Goal: Task Accomplishment & Management: Complete application form

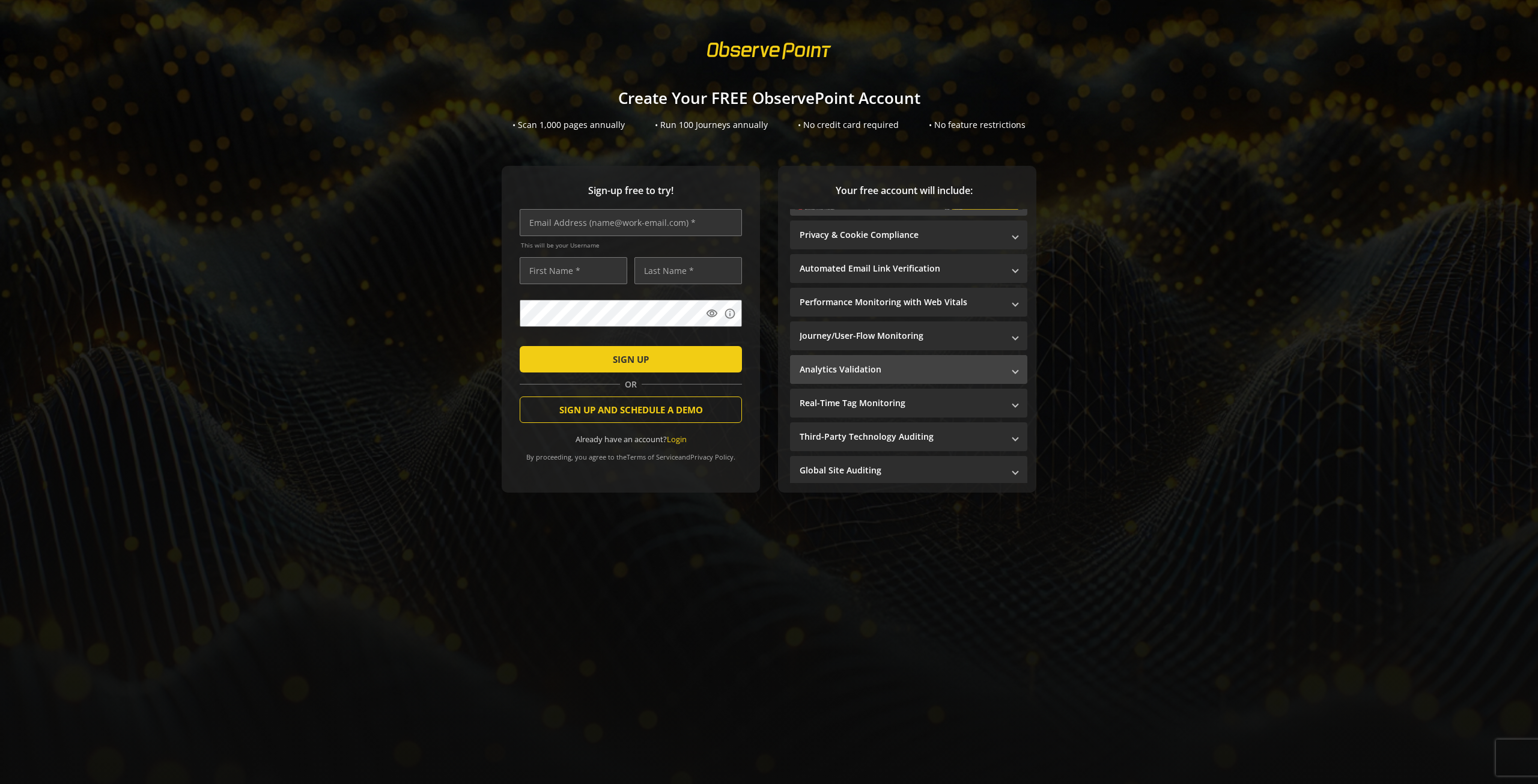
scroll to position [7, 0]
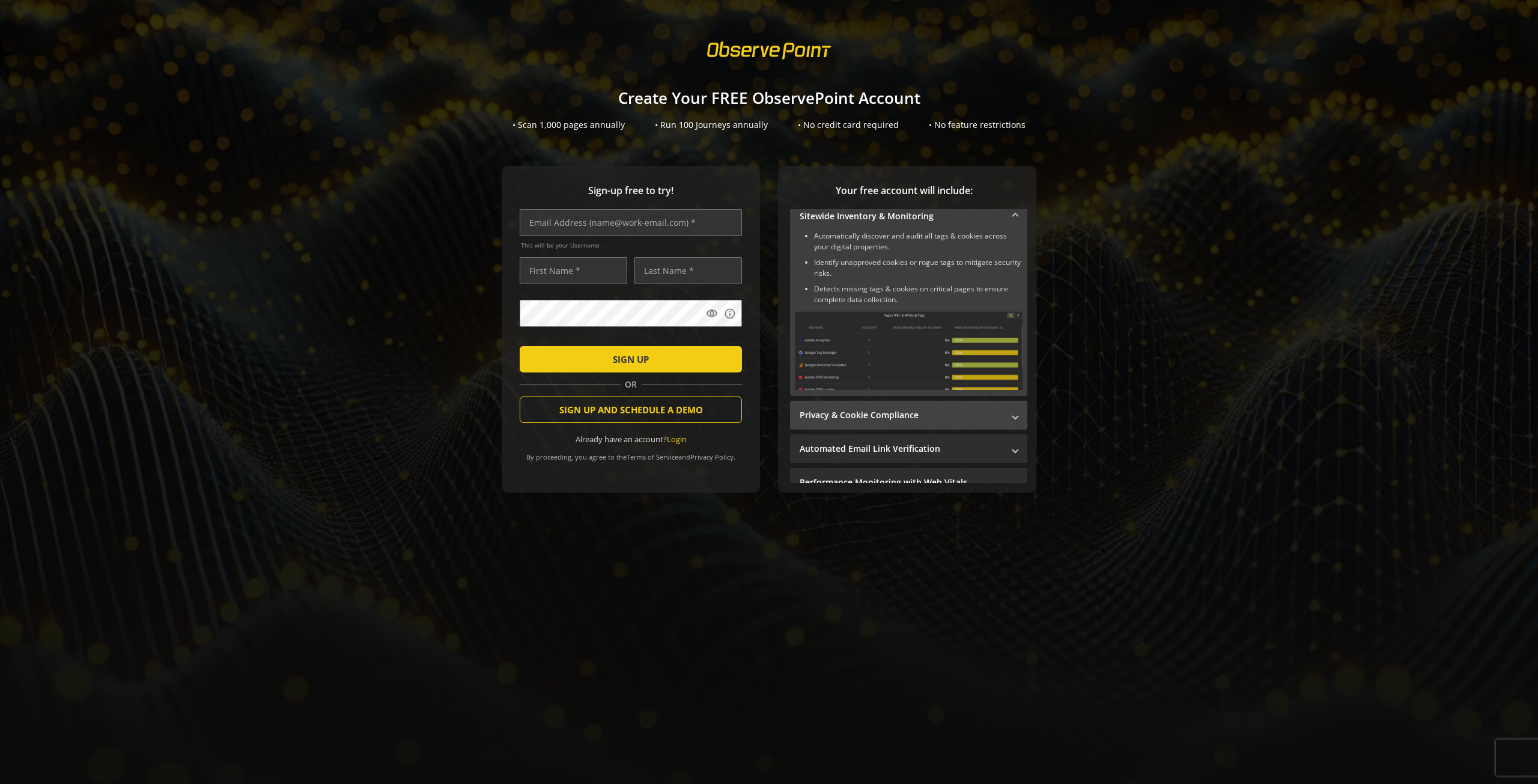
click at [968, 412] on mat-panel-title "Privacy & Cookie Compliance" at bounding box center [901, 415] width 204 height 12
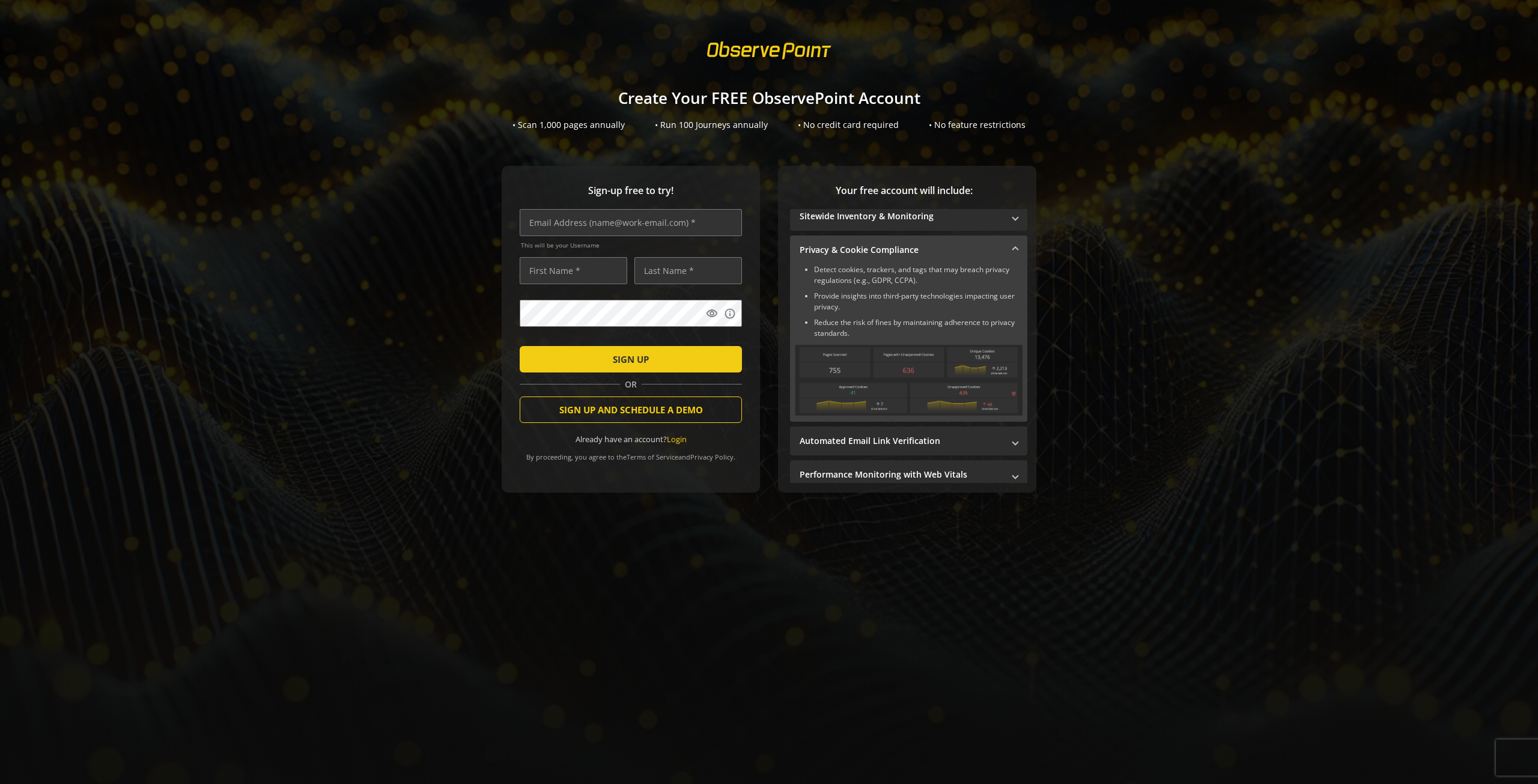
click at [1000, 247] on span "Privacy & Cookie Compliance" at bounding box center [906, 249] width 213 height 12
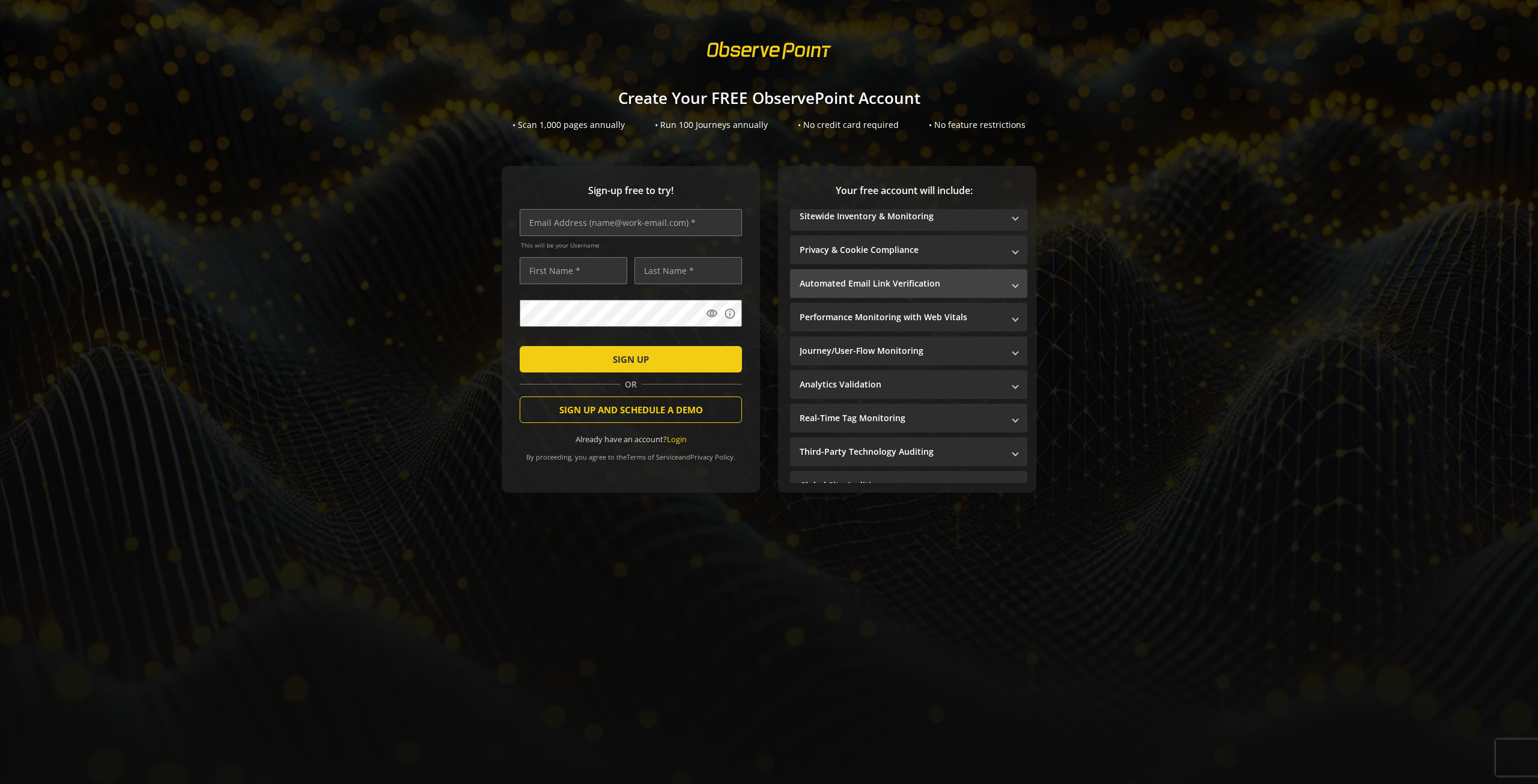
click at [999, 281] on span "Automated Email Link Verification" at bounding box center [906, 283] width 213 height 12
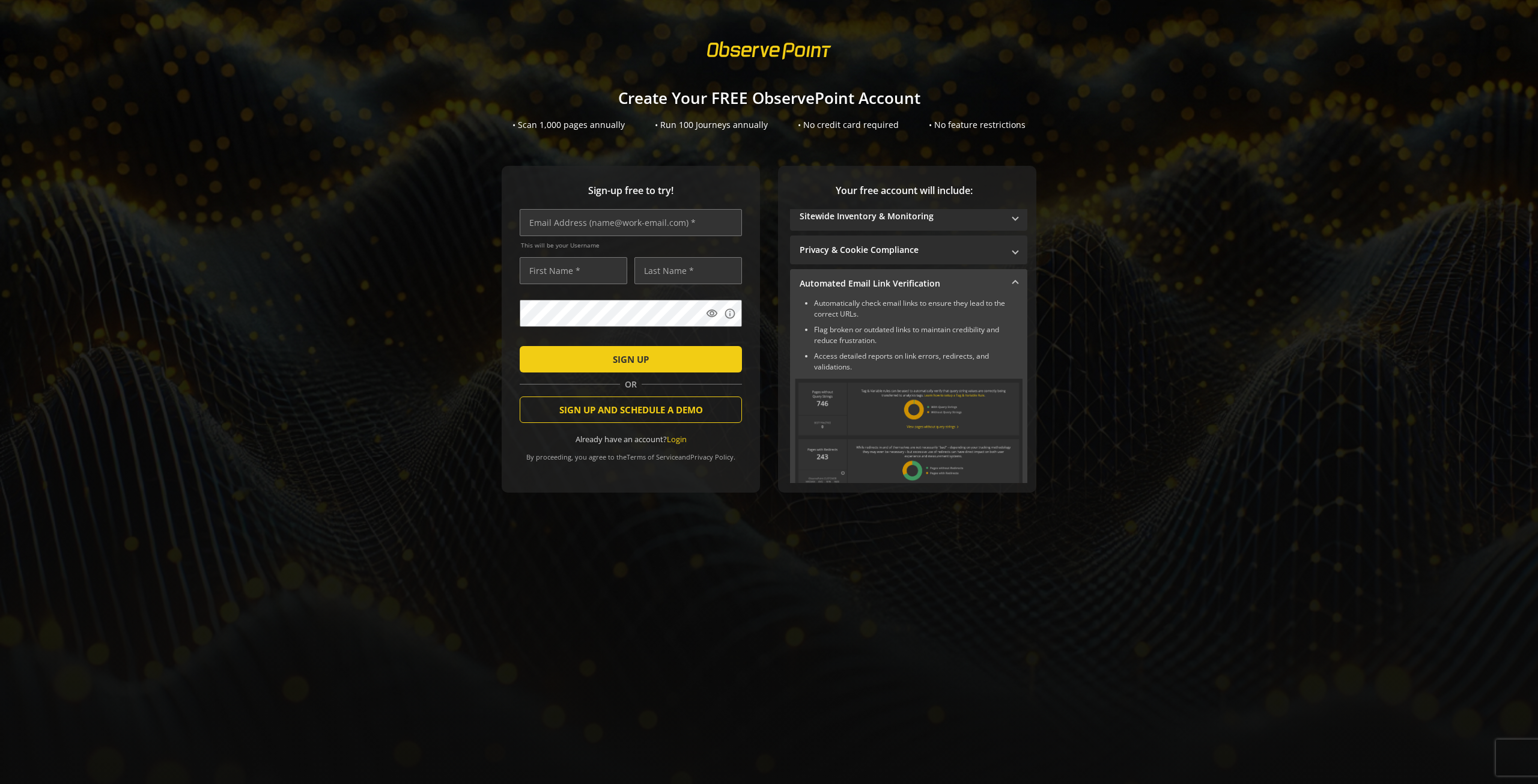
click at [997, 283] on span "Automated Email Link Verification" at bounding box center [906, 283] width 213 height 12
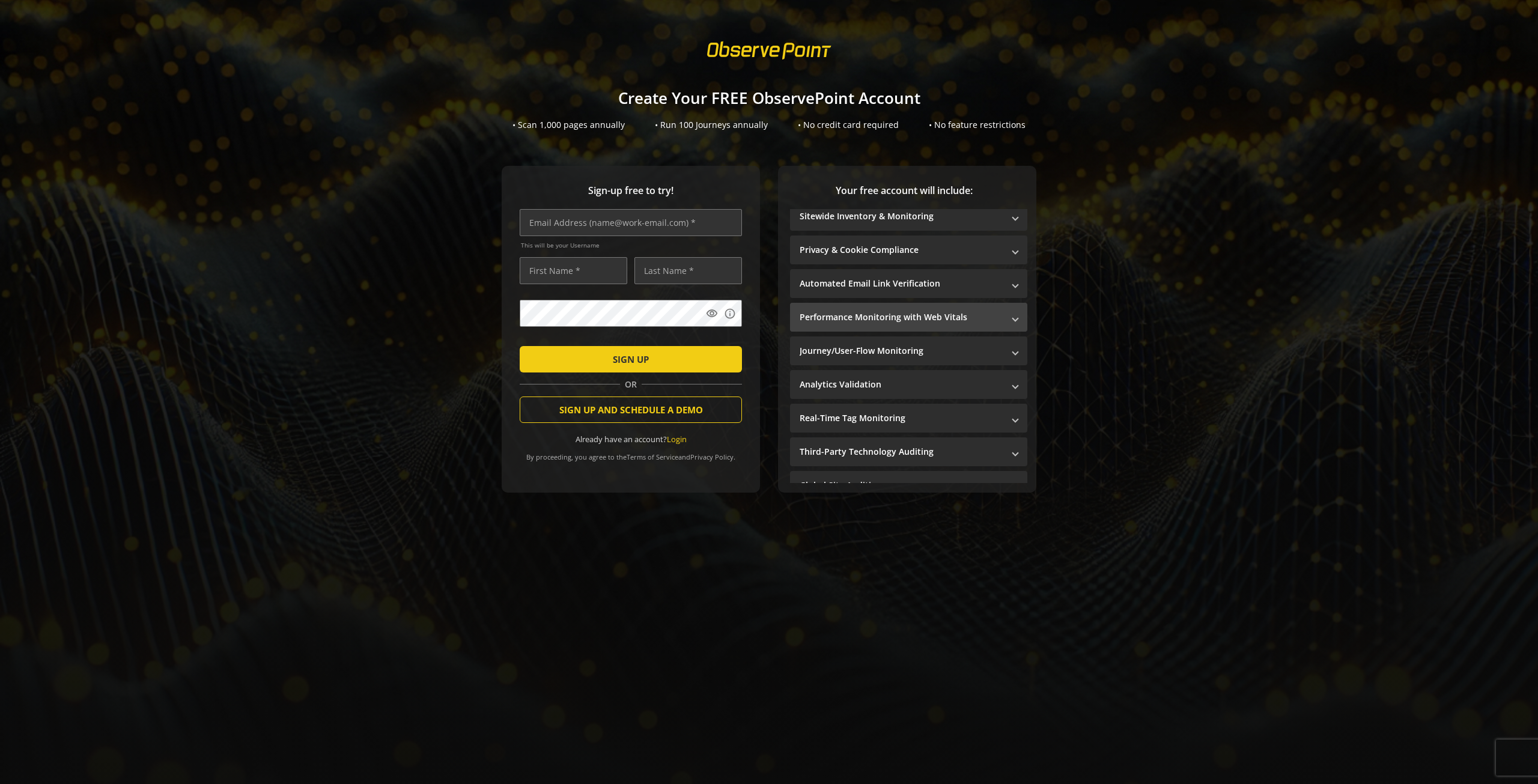
click at [982, 316] on mat-panel-title "Performance Monitoring with Web Vitals" at bounding box center [901, 317] width 204 height 12
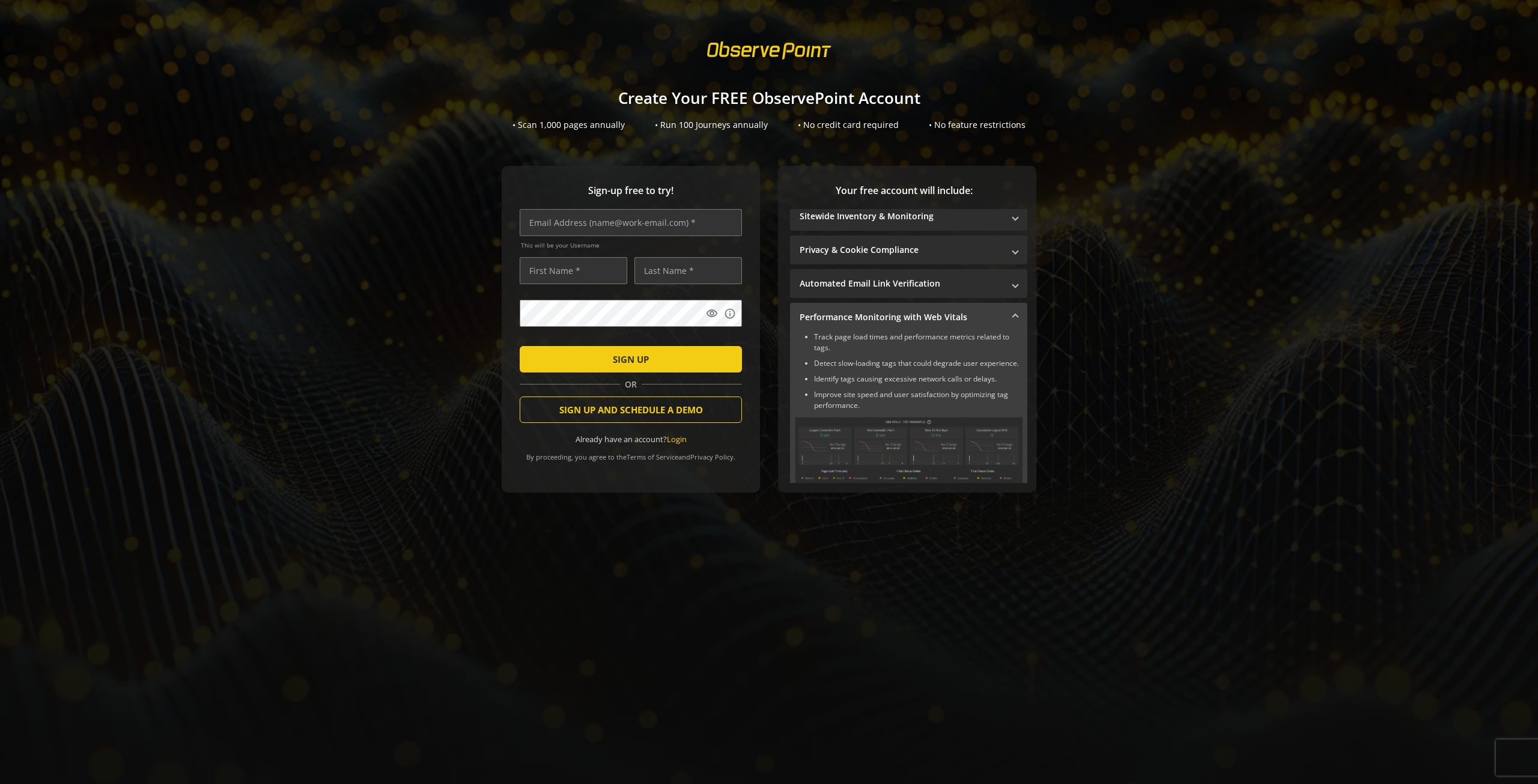
click at [983, 318] on mat-panel-title "Performance Monitoring with Web Vitals" at bounding box center [901, 317] width 204 height 12
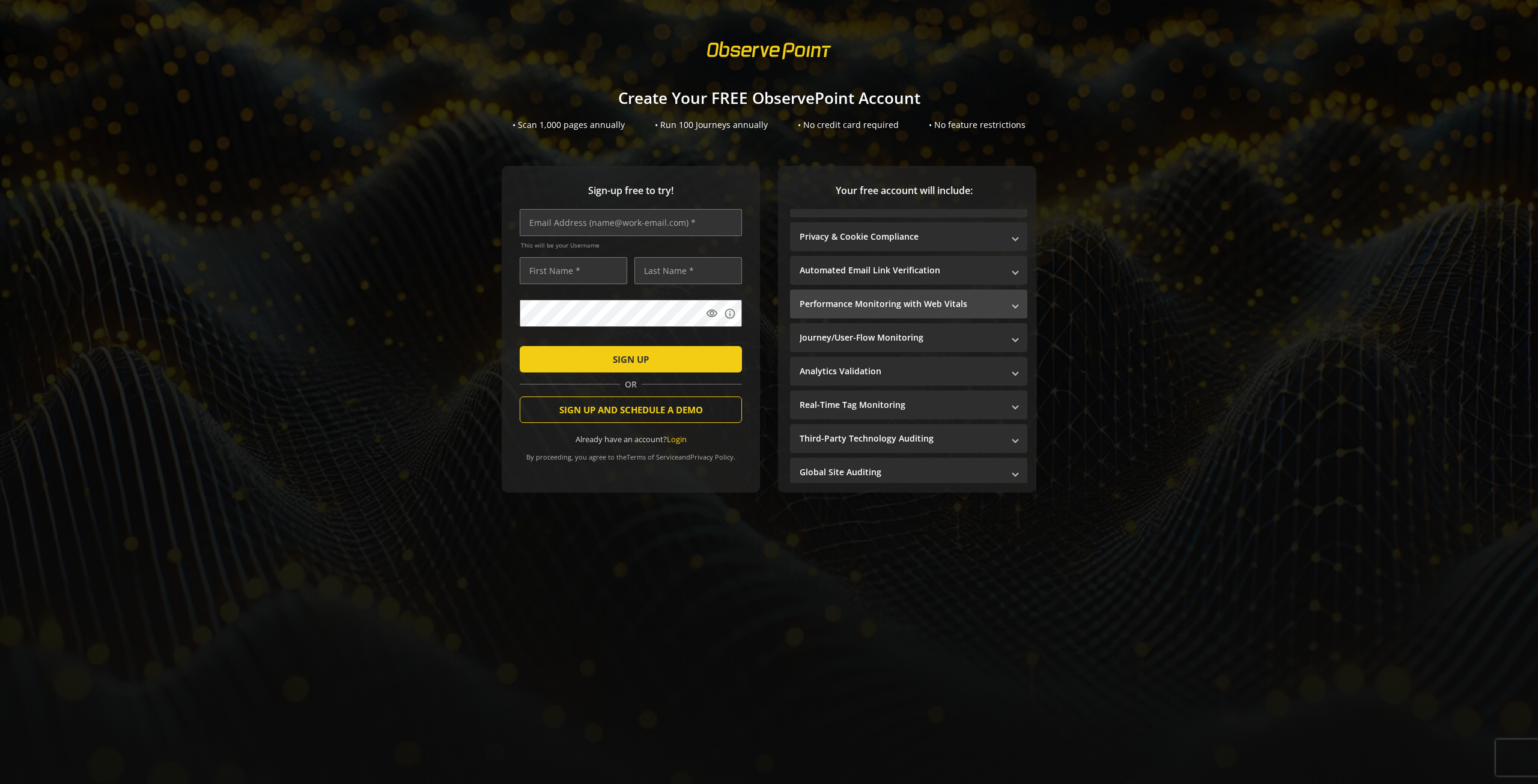
scroll to position [24, 0]
click at [914, 335] on mat-panel-title "Journey/User-Flow Monitoring" at bounding box center [901, 333] width 204 height 12
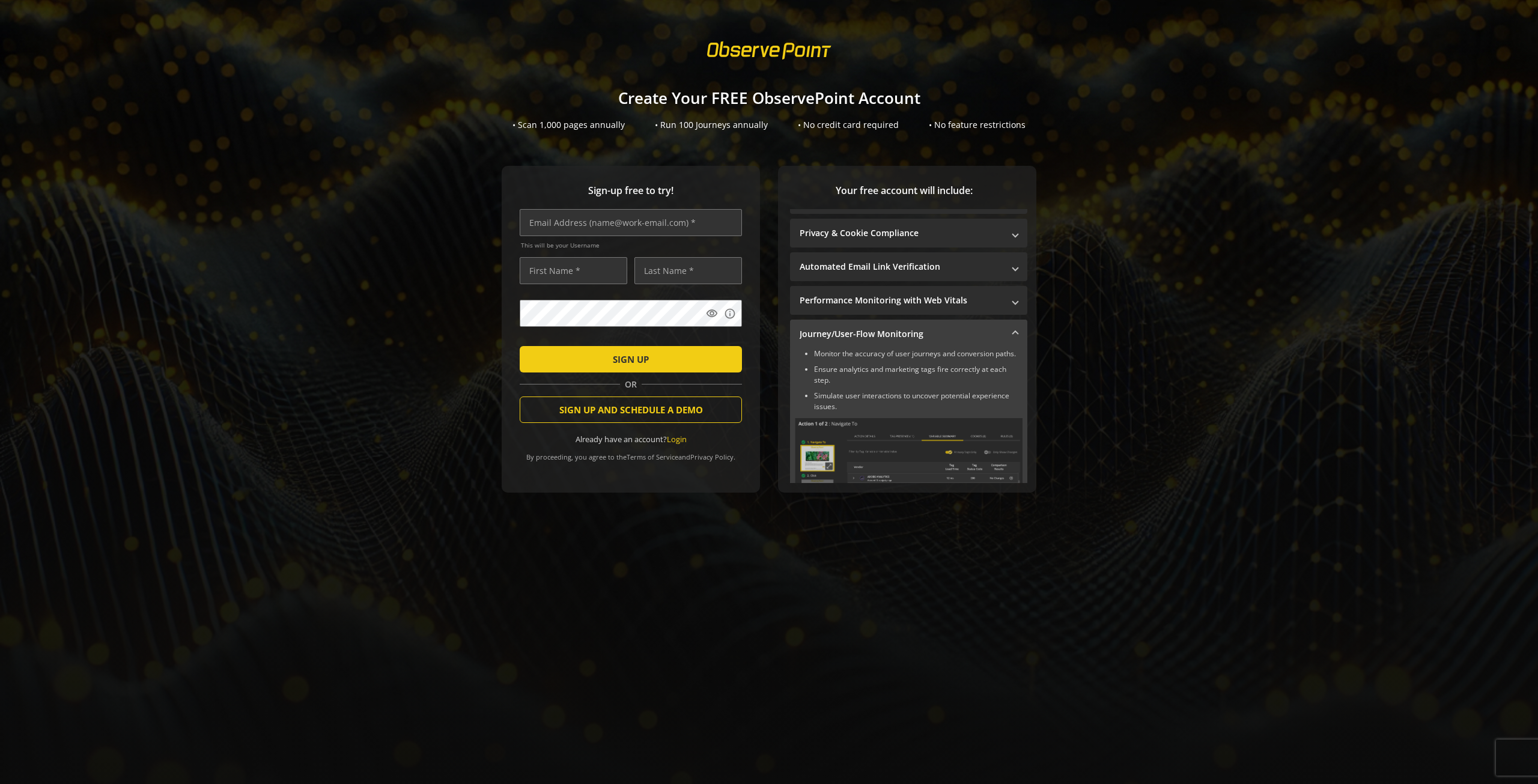
click at [1012, 333] on span at bounding box center [1015, 334] width 5 height 13
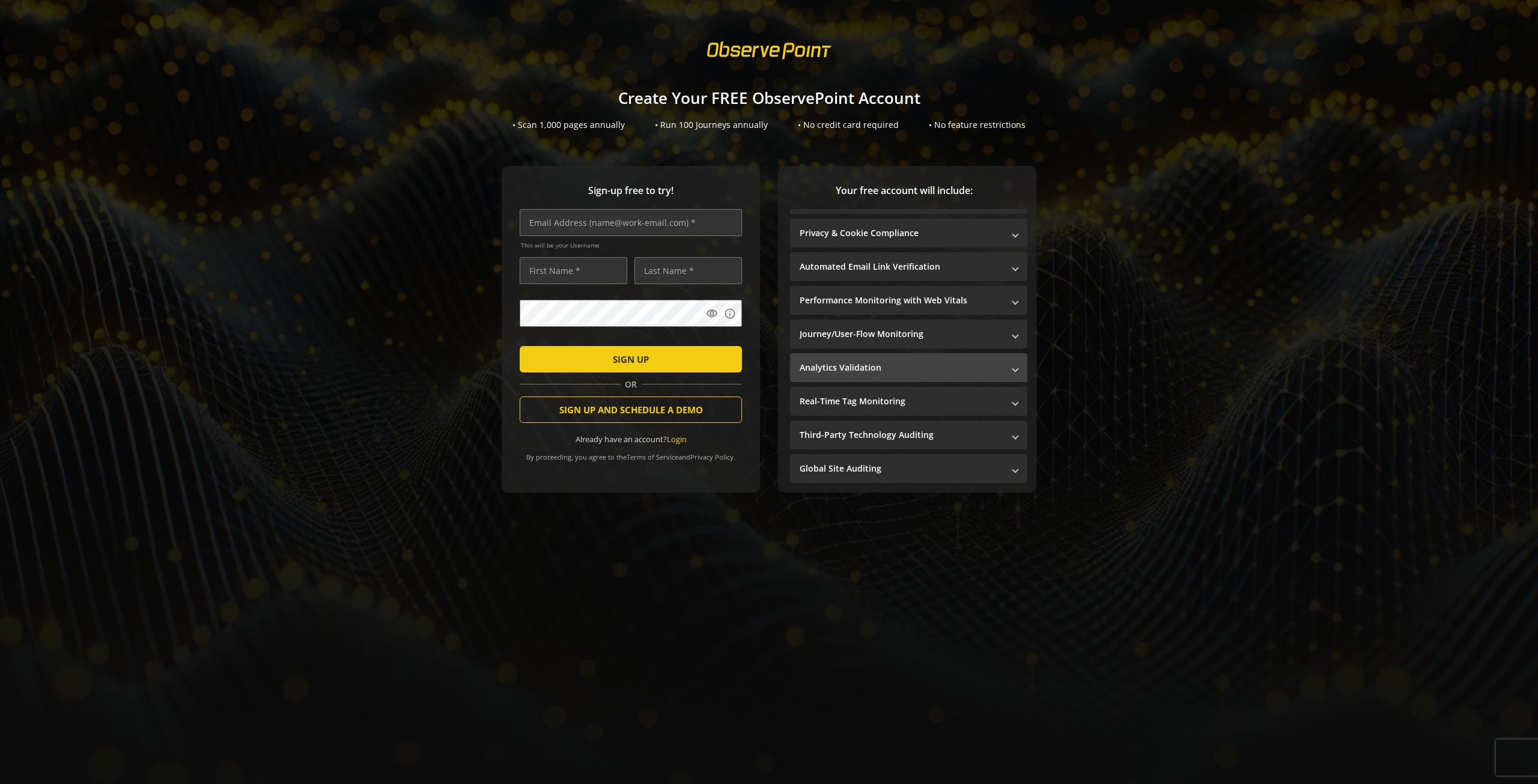
click at [931, 371] on mat-panel-title "Analytics Validation" at bounding box center [901, 367] width 204 height 12
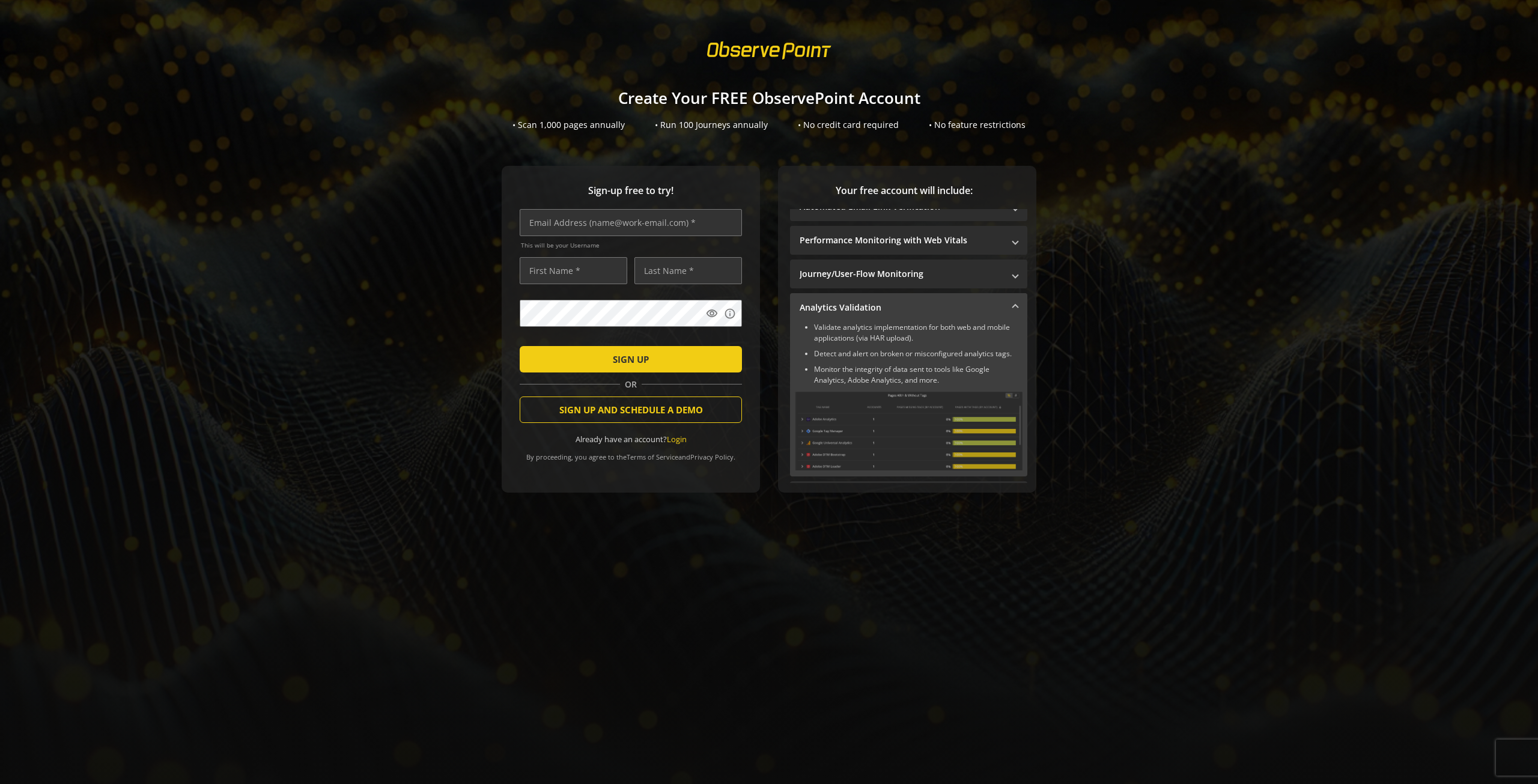
click at [1012, 310] on span at bounding box center [1015, 308] width 5 height 13
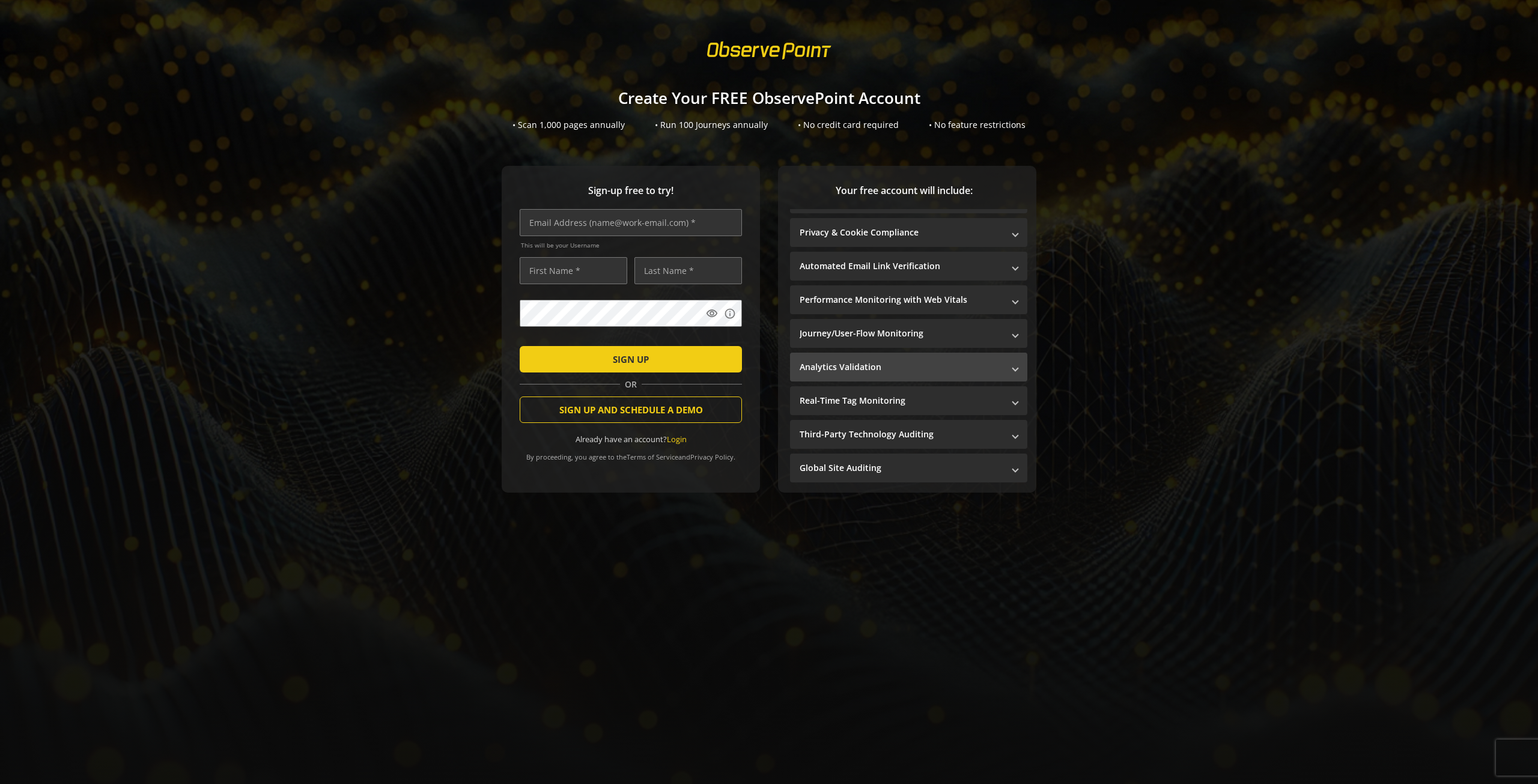
scroll to position [25, 0]
click at [902, 401] on mat-panel-title "Real-Time Tag Monitoring" at bounding box center [901, 400] width 204 height 12
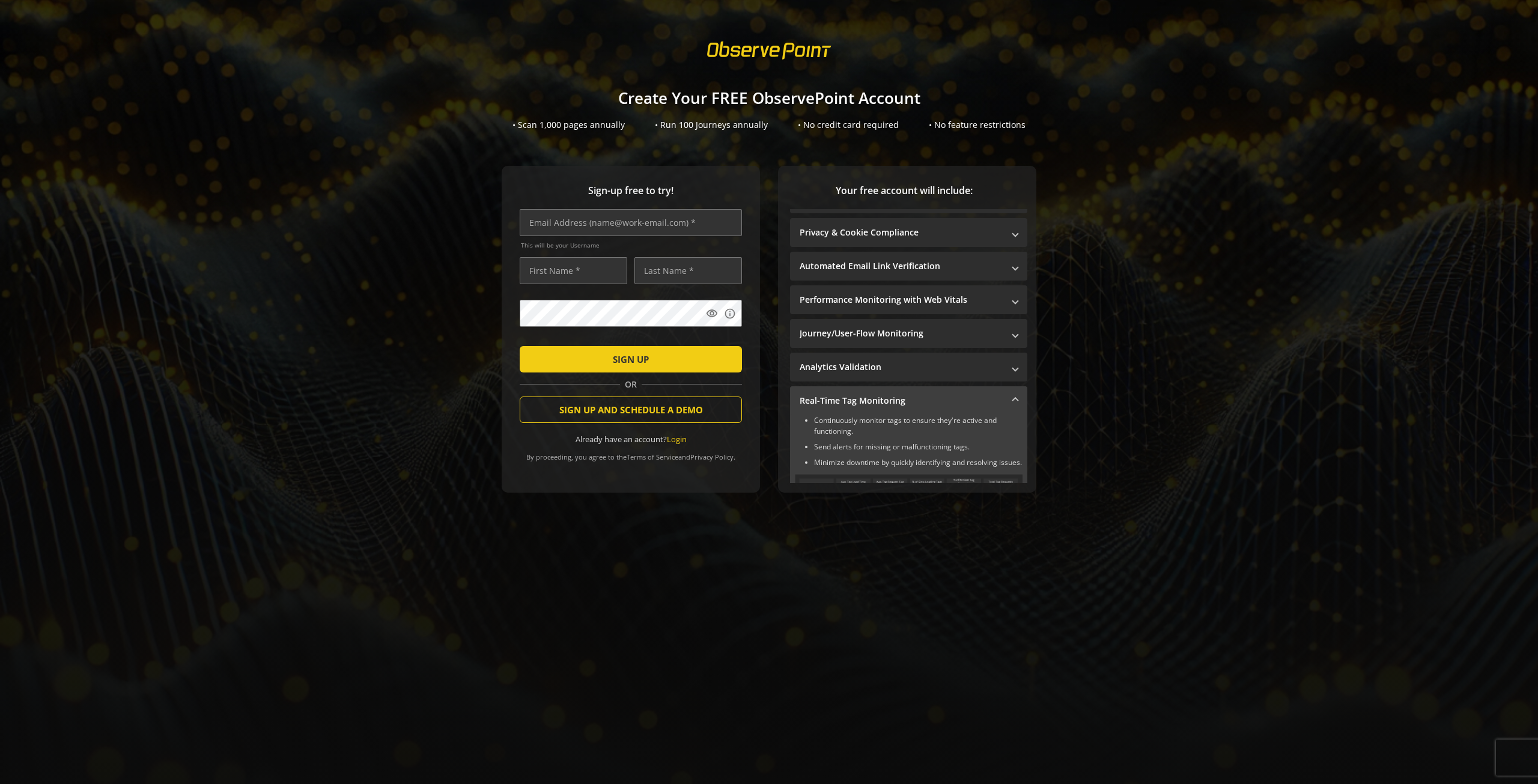
click at [1002, 404] on span "Real-Time Tag Monitoring" at bounding box center [906, 400] width 213 height 12
click at [891, 442] on mat-expansion-panel-header "Third-Party Technology Auditing" at bounding box center [908, 434] width 238 height 29
click at [985, 433] on mat-panel-title "Third-Party Technology Auditing" at bounding box center [901, 434] width 204 height 12
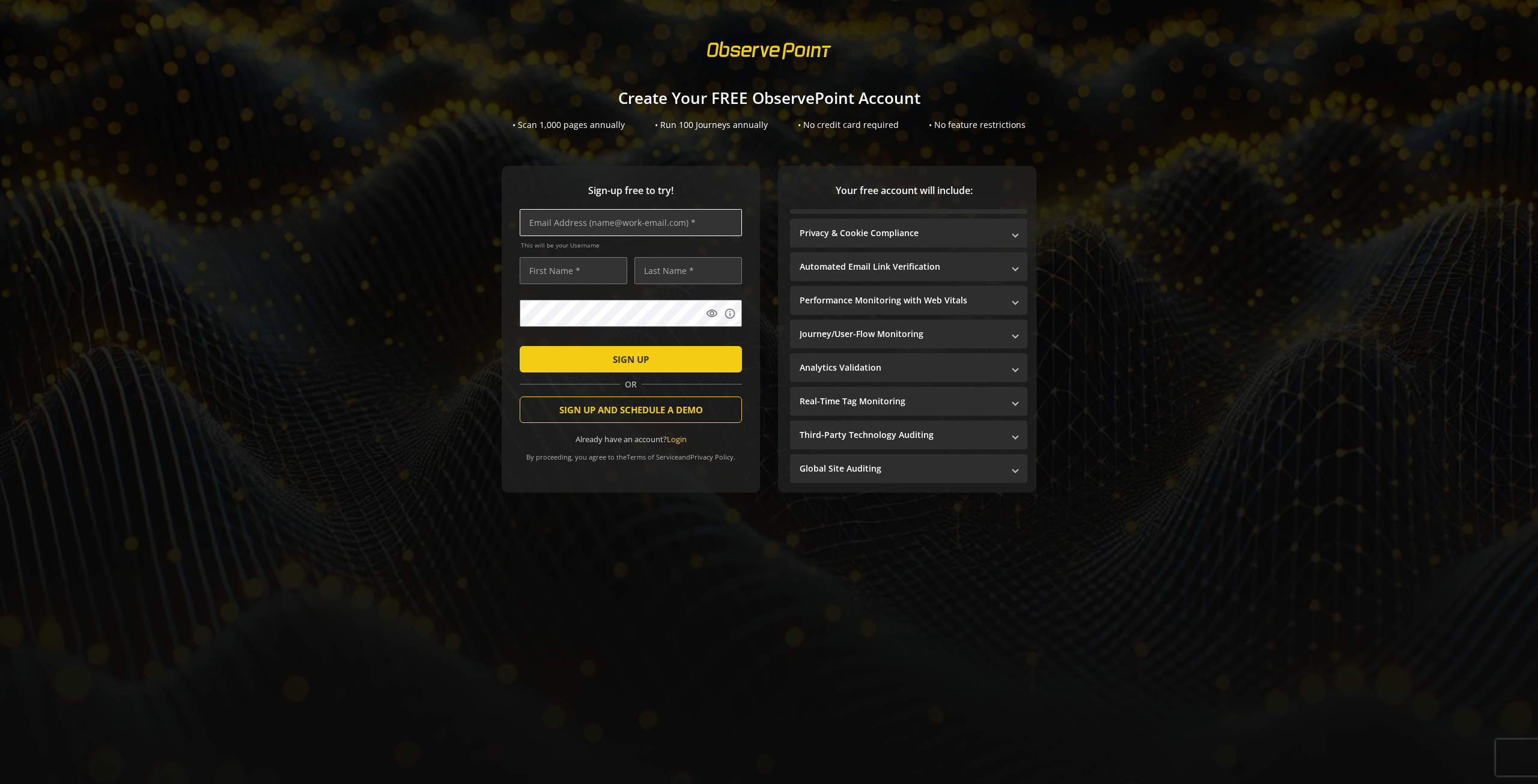
click at [591, 228] on input "text" at bounding box center [631, 222] width 222 height 27
type input "[PERSON_NAME][EMAIL_ADDRESS][PERSON_NAME][DOMAIN_NAME]"
type input "[PERSON_NAME]"
click at [706, 314] on mat-icon "visibility" at bounding box center [711, 313] width 12 height 12
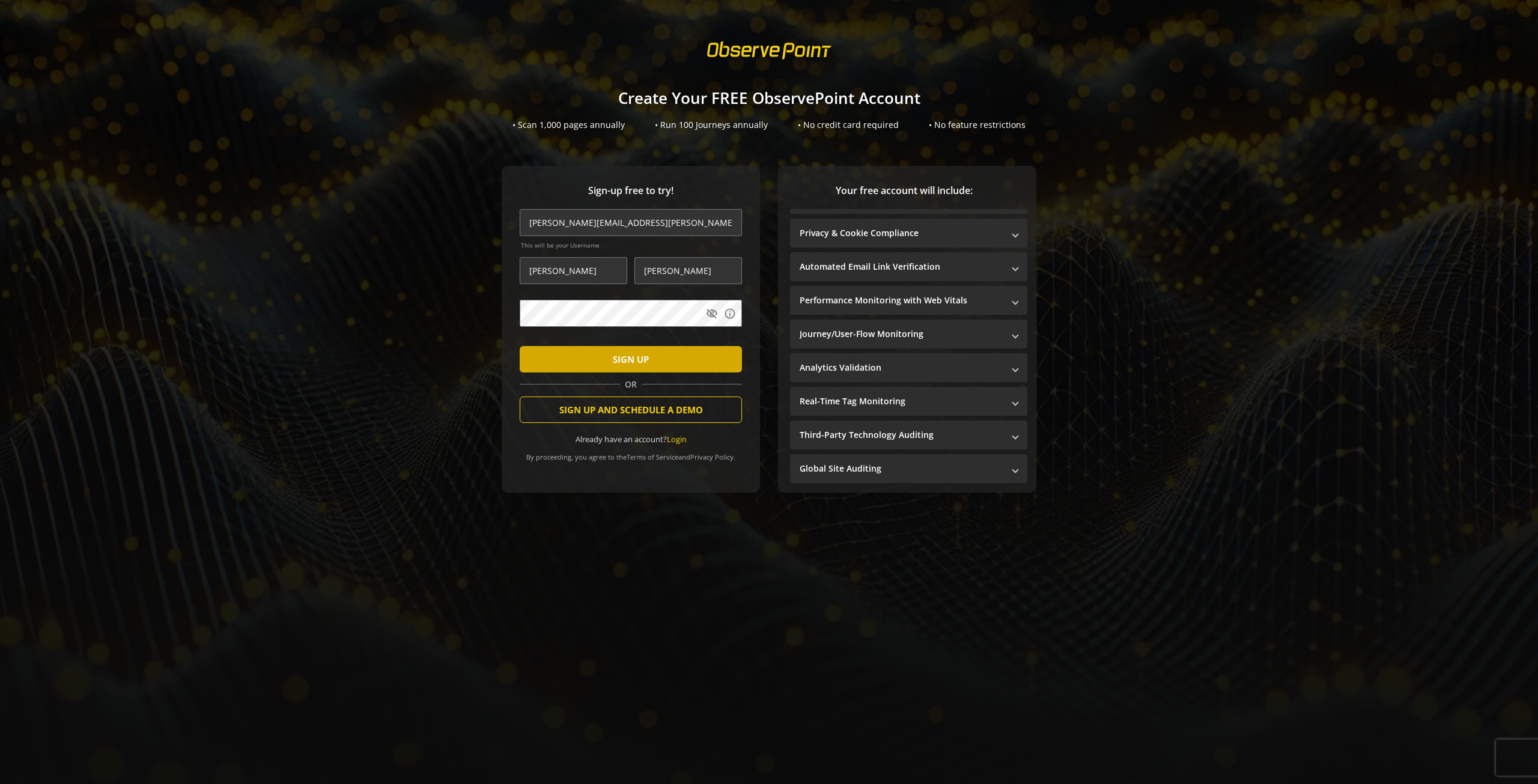
click at [661, 357] on span "submit" at bounding box center [631, 359] width 222 height 29
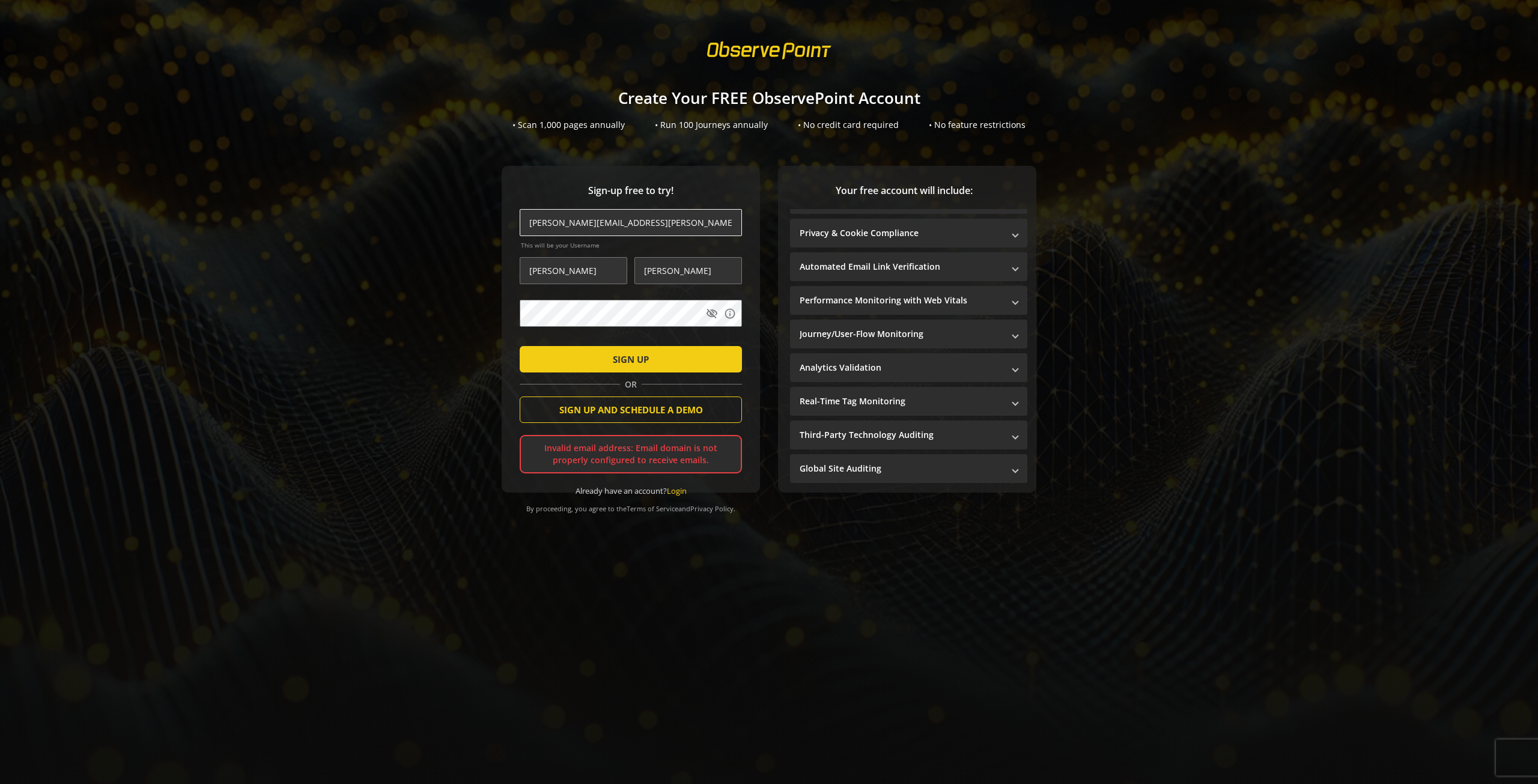
click at [596, 221] on input "[PERSON_NAME][EMAIL_ADDRESS][PERSON_NAME][DOMAIN_NAME]" at bounding box center [631, 222] width 222 height 27
drag, startPoint x: 649, startPoint y: 226, endPoint x: 596, endPoint y: 221, distance: 53.2
click at [596, 221] on input "[PERSON_NAME][EMAIL_ADDRESS][PERSON_NAME][DOMAIN_NAME]" at bounding box center [631, 222] width 222 height 27
type input "[PERSON_NAME][EMAIL_ADDRESS][PERSON_NAME][DOMAIN_NAME]"
click at [643, 353] on span "SIGN UP" at bounding box center [630, 359] width 36 height 22
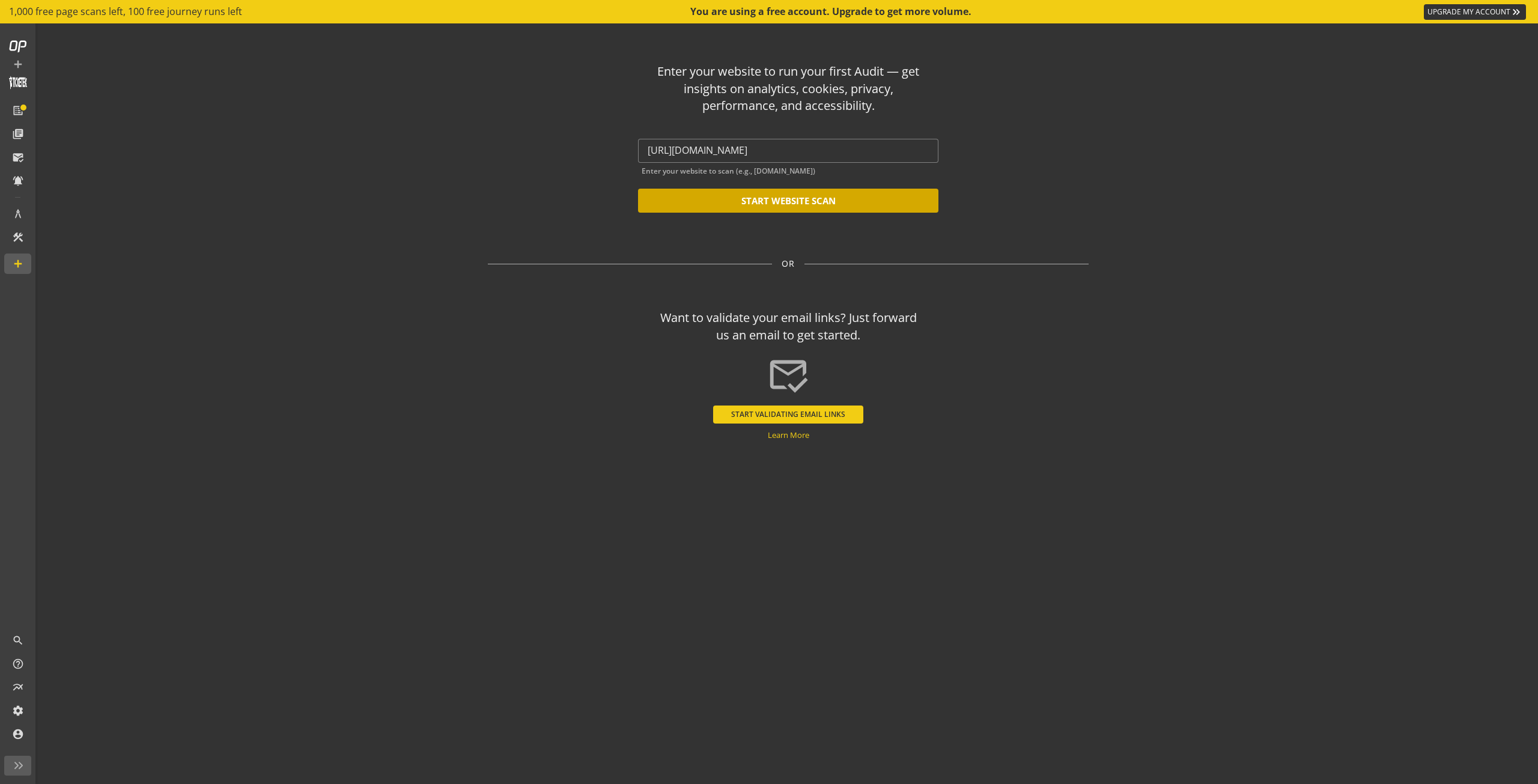
click at [824, 202] on button "START WEBSITE SCAN" at bounding box center [788, 200] width 301 height 24
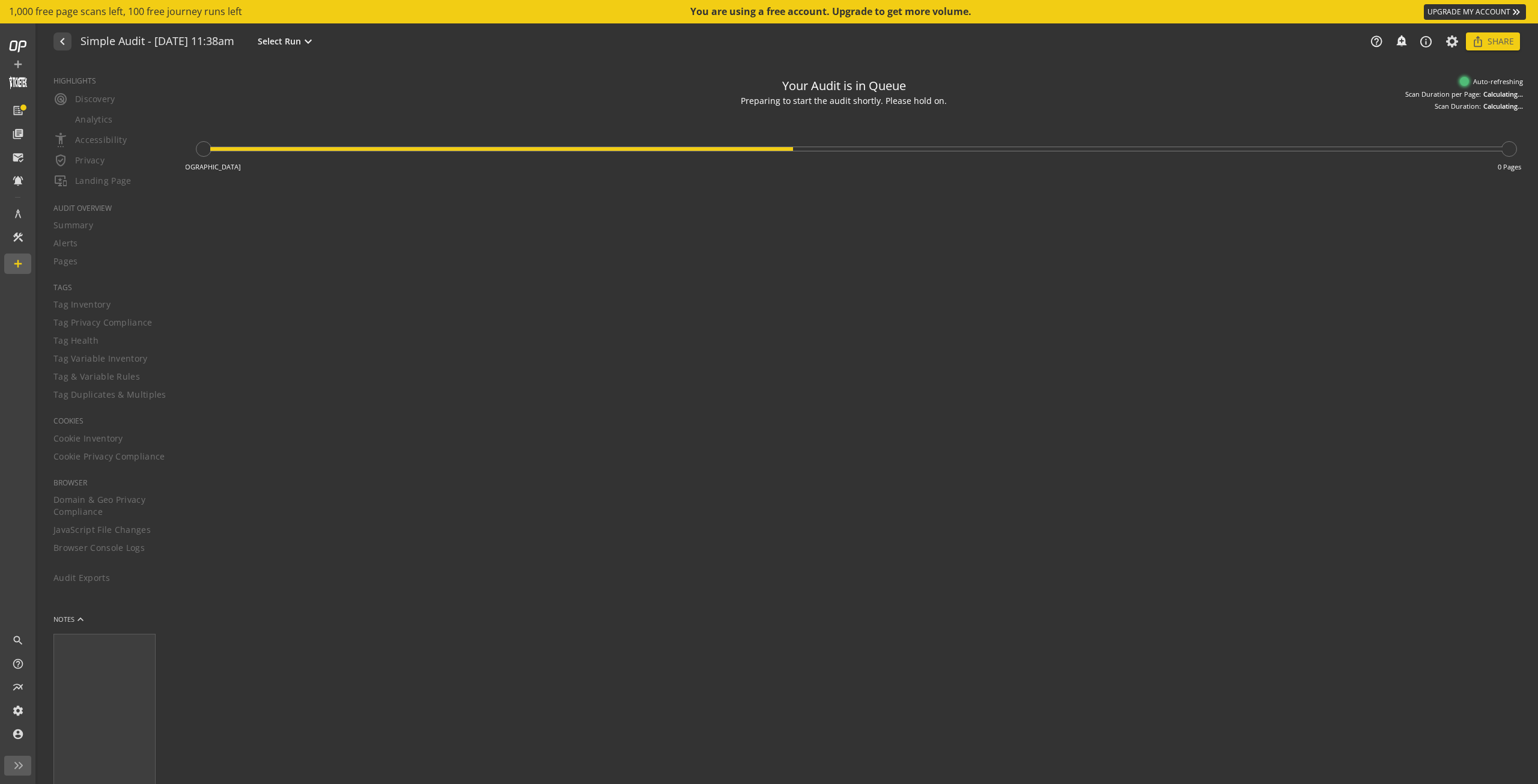
type textarea "Notes can include: -a description of what this audit is validating -changes in …"
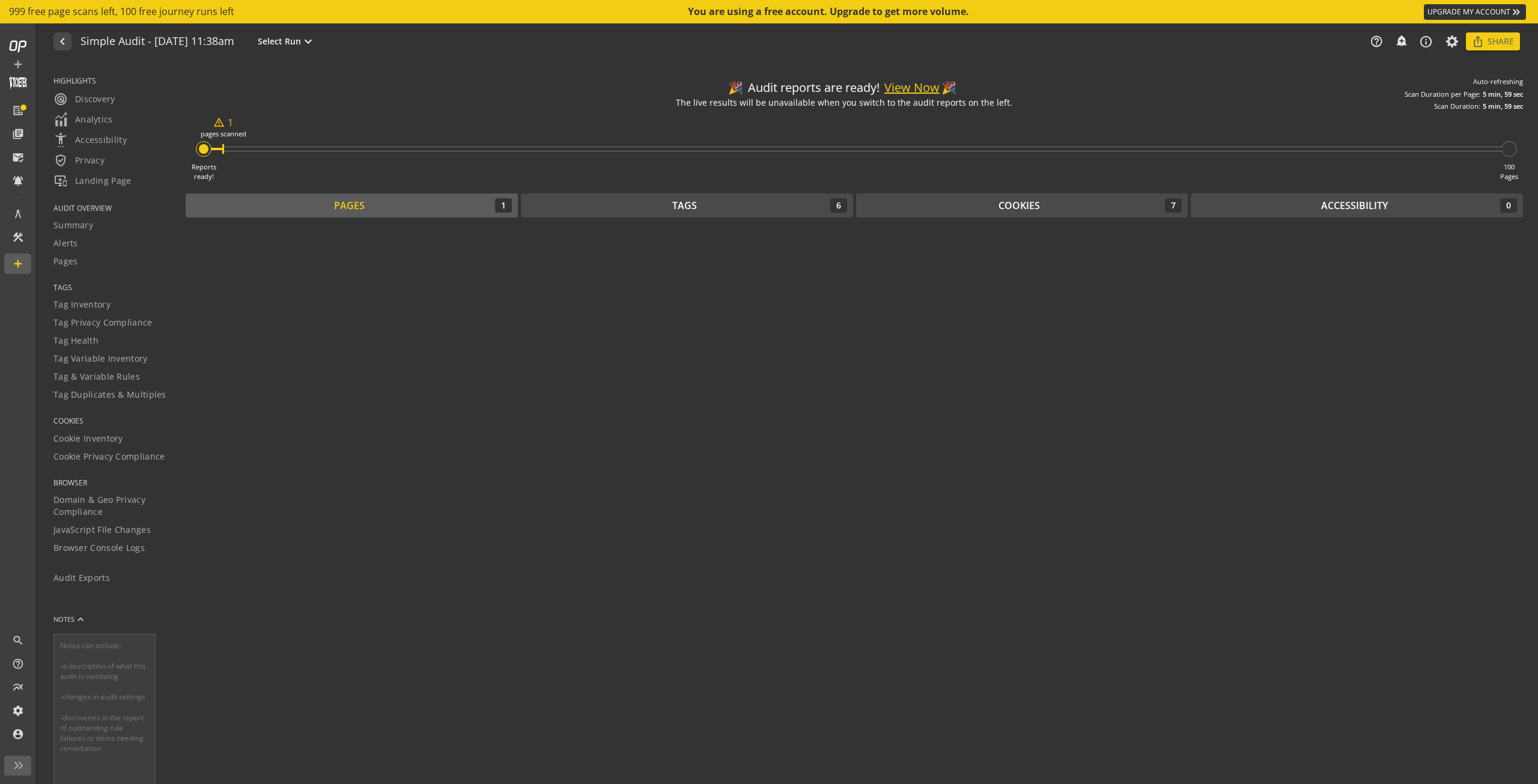
click at [916, 86] on button "View Now" at bounding box center [912, 88] width 55 height 18
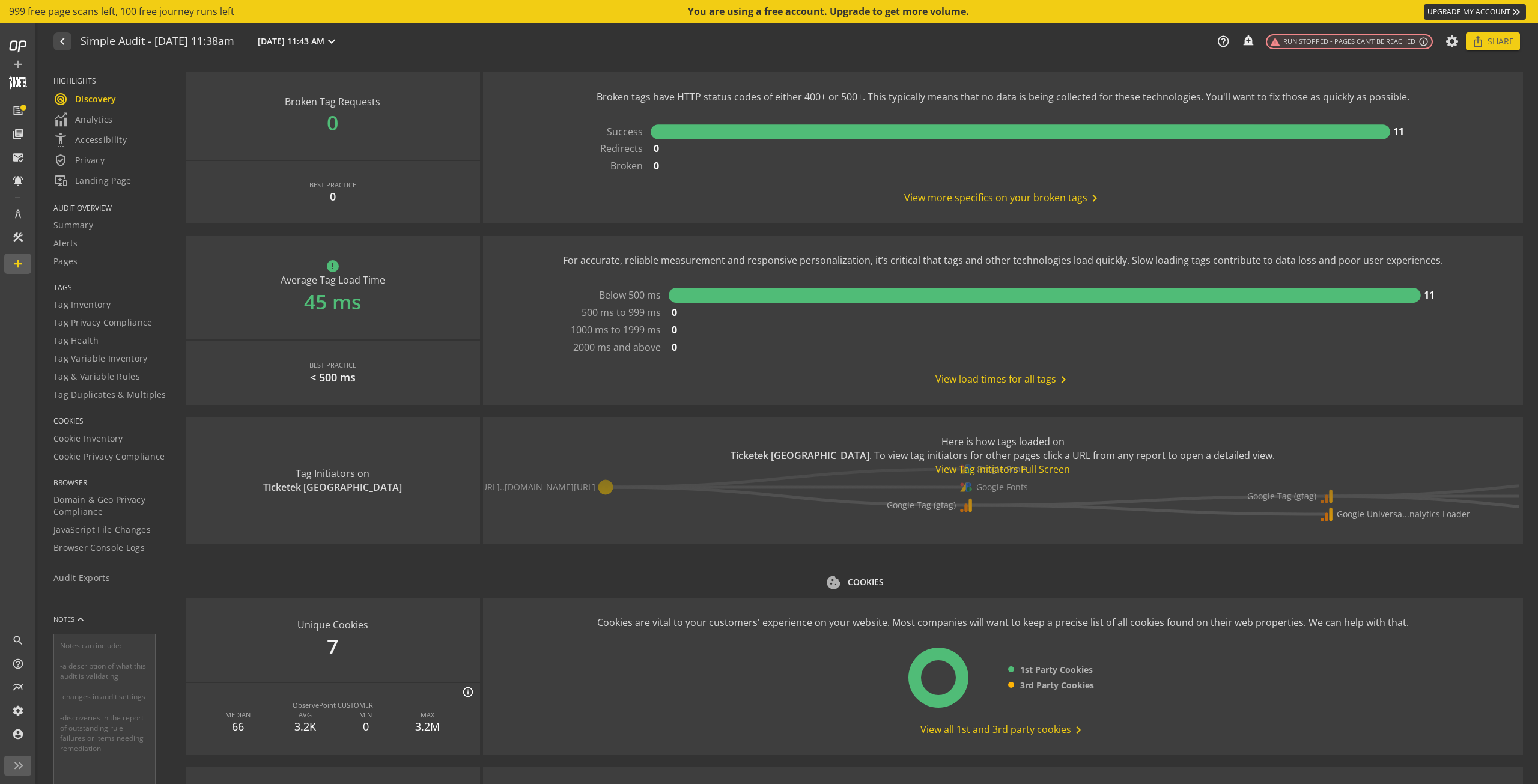
scroll to position [961, 0]
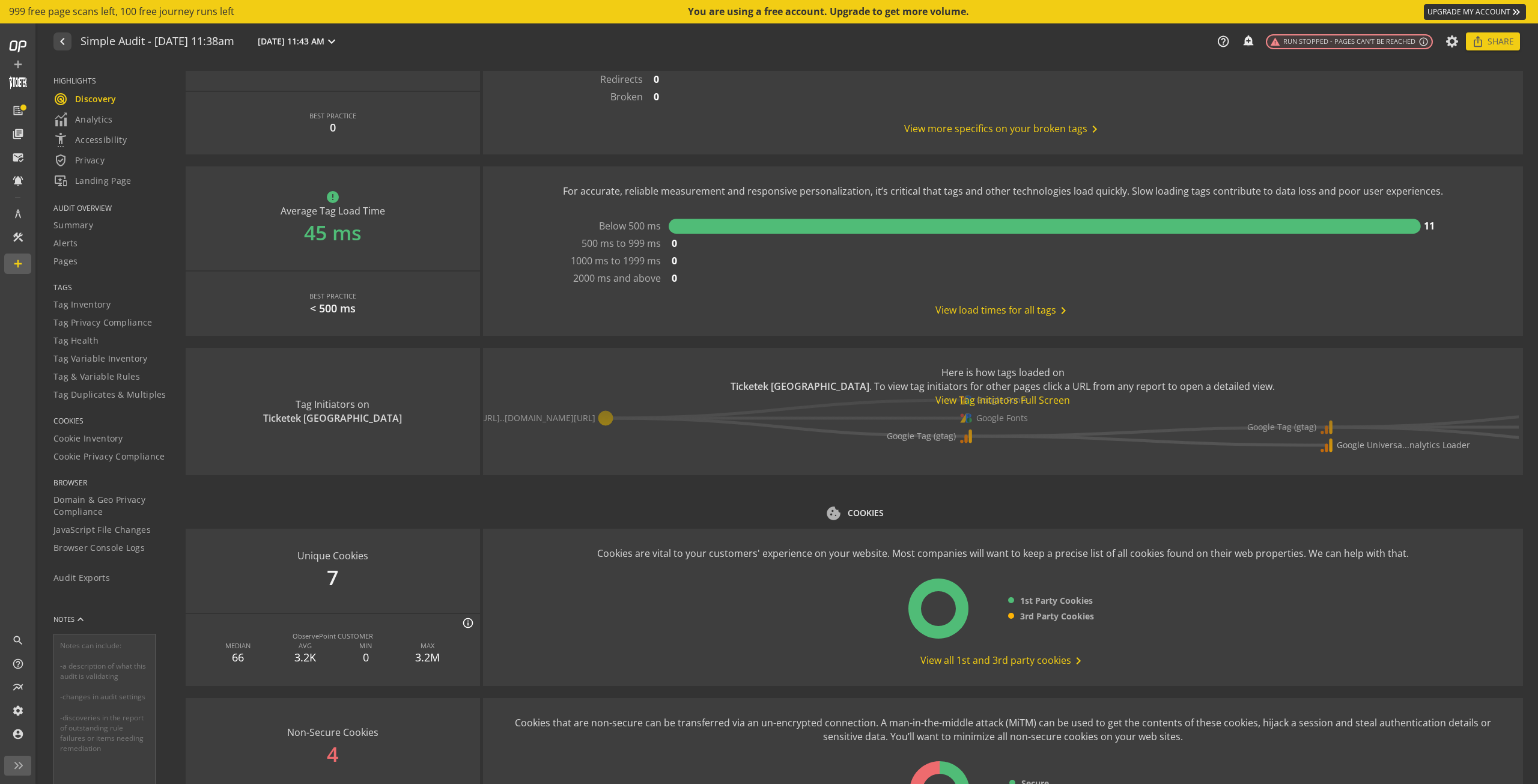
click at [1023, 395] on div "View Tag Initiators Full Screen" at bounding box center [1003, 401] width 544 height 14
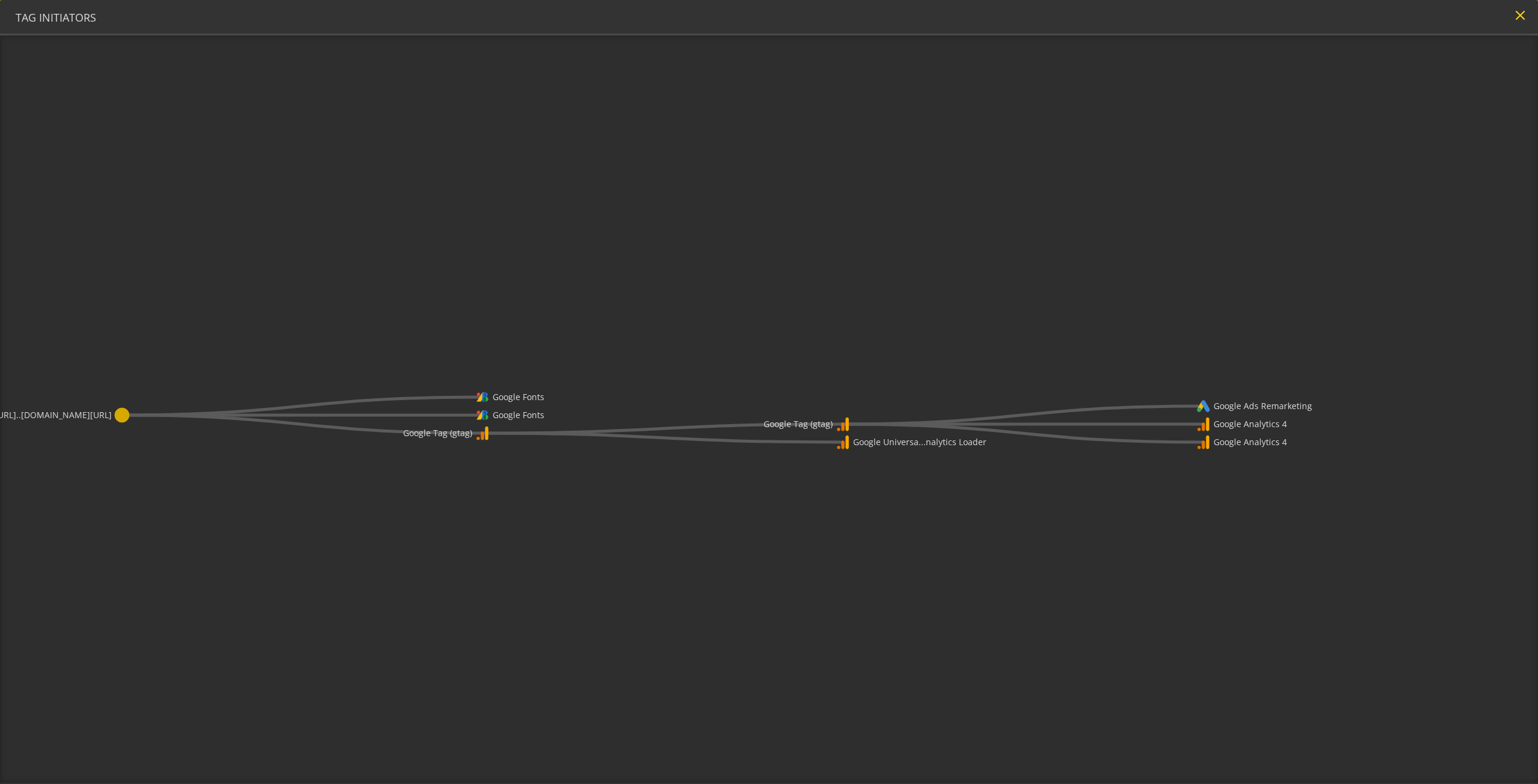
click at [1520, 21] on mat-icon "close" at bounding box center [1520, 15] width 16 height 16
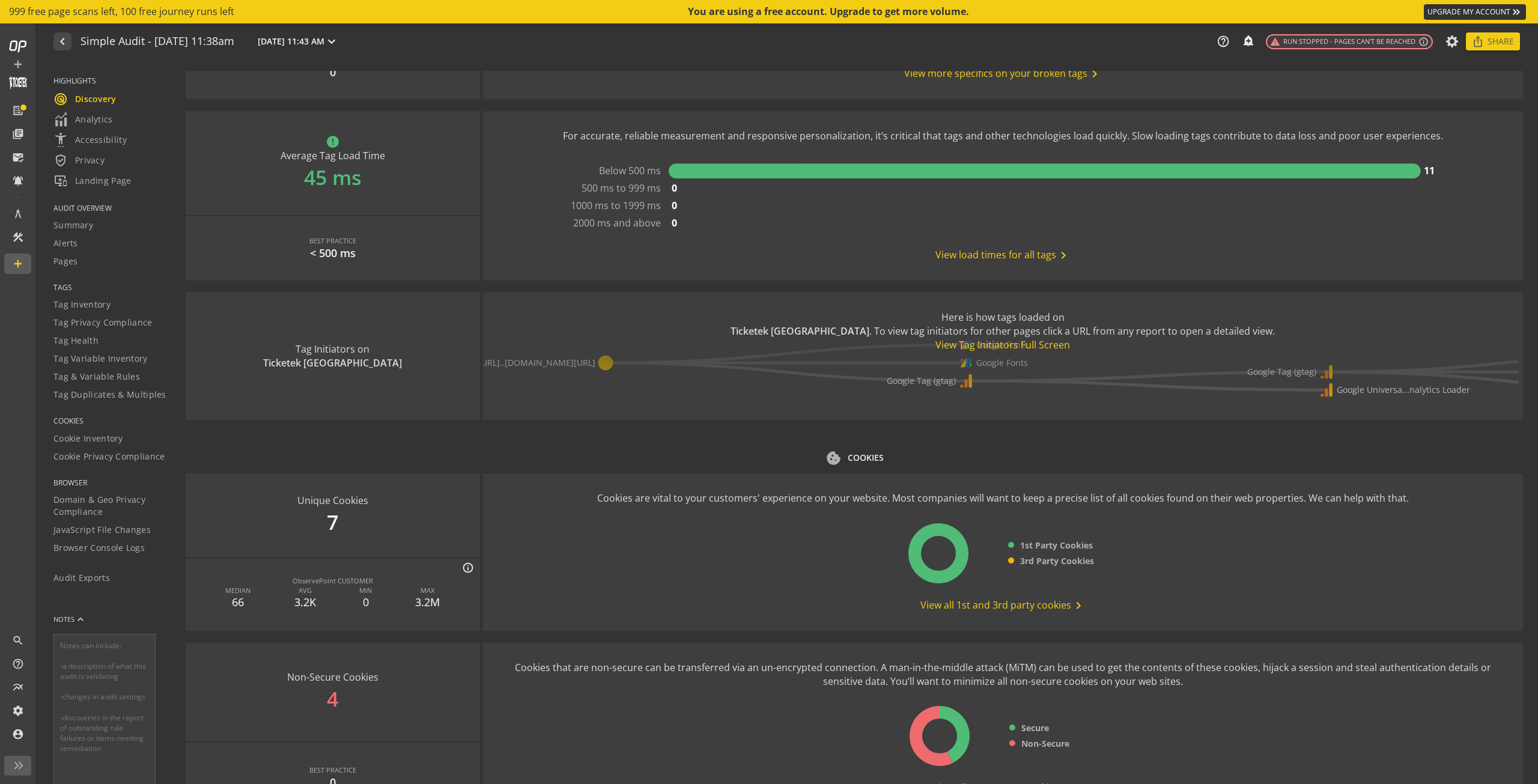
scroll to position [1081, 0]
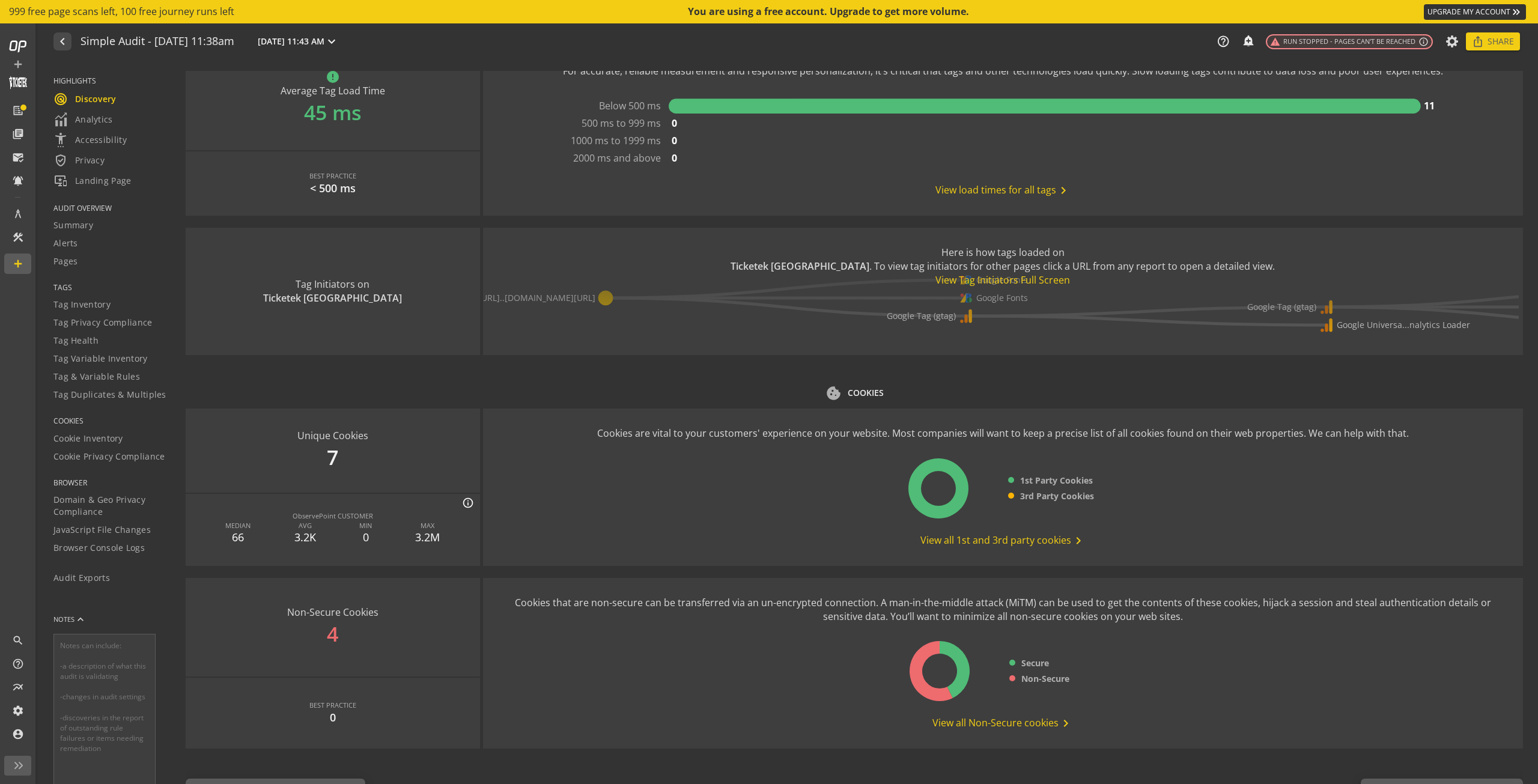
click at [989, 539] on span "View all 1st and 3rd party cookies chevron_right" at bounding box center [1003, 540] width 165 height 15
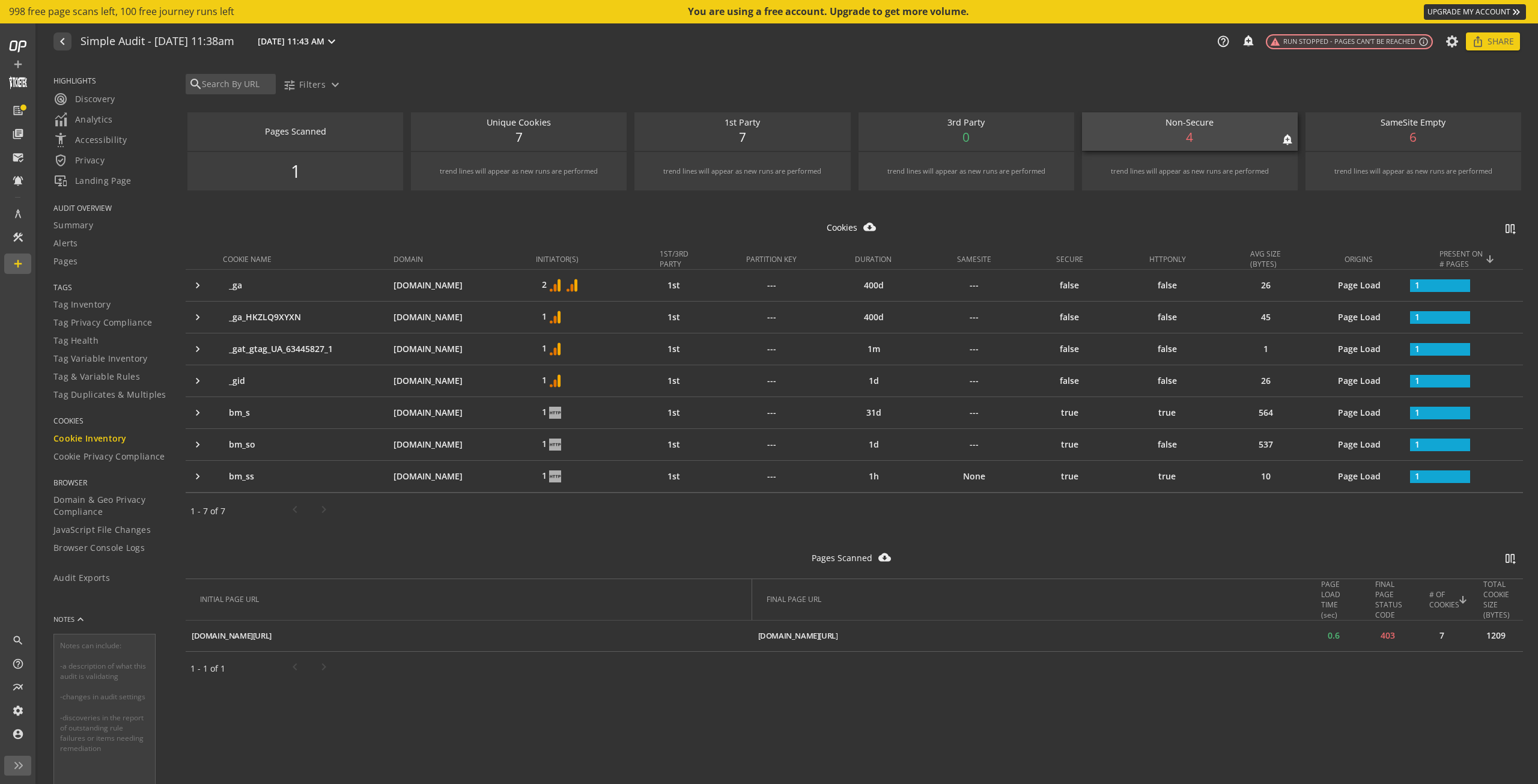
click at [1202, 130] on div "Non-Secure notifications_none add_alert 4" at bounding box center [1190, 131] width 216 height 39
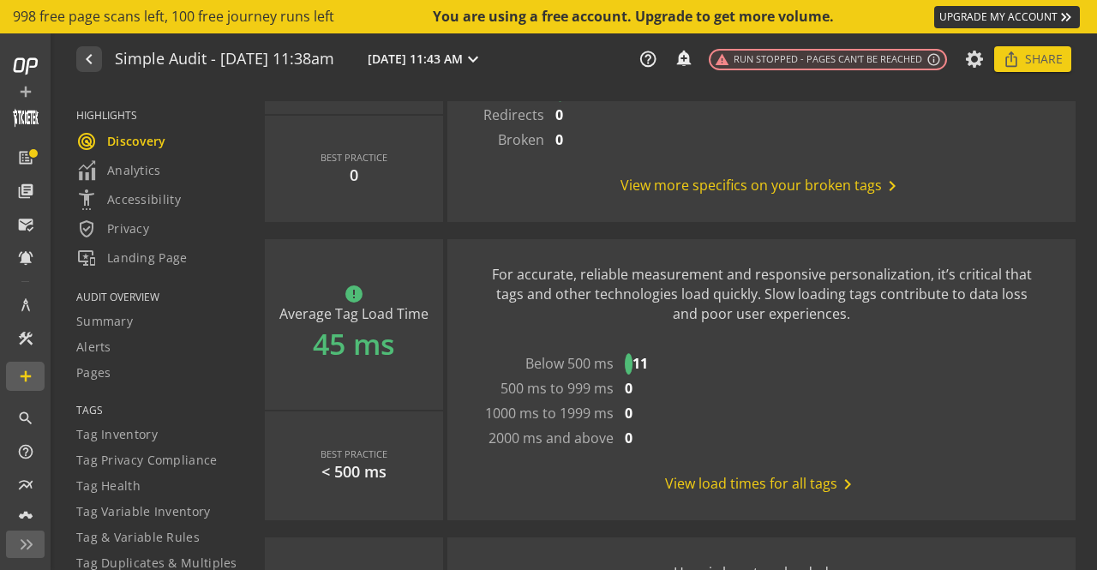
scroll to position [1644, 0]
